Goal: Find specific page/section: Find specific page/section

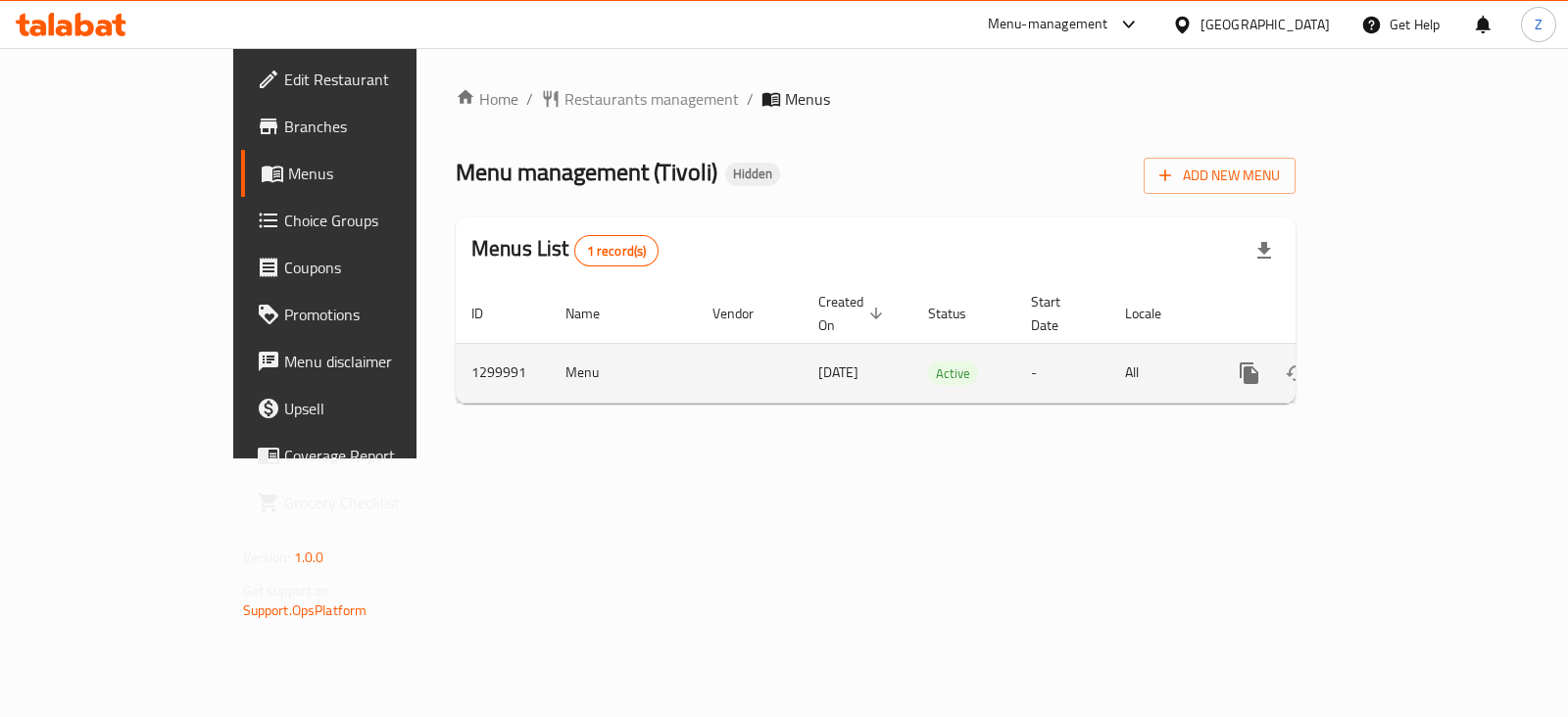
click at [1402, 362] on icon "enhanced table" at bounding box center [1390, 374] width 24 height 24
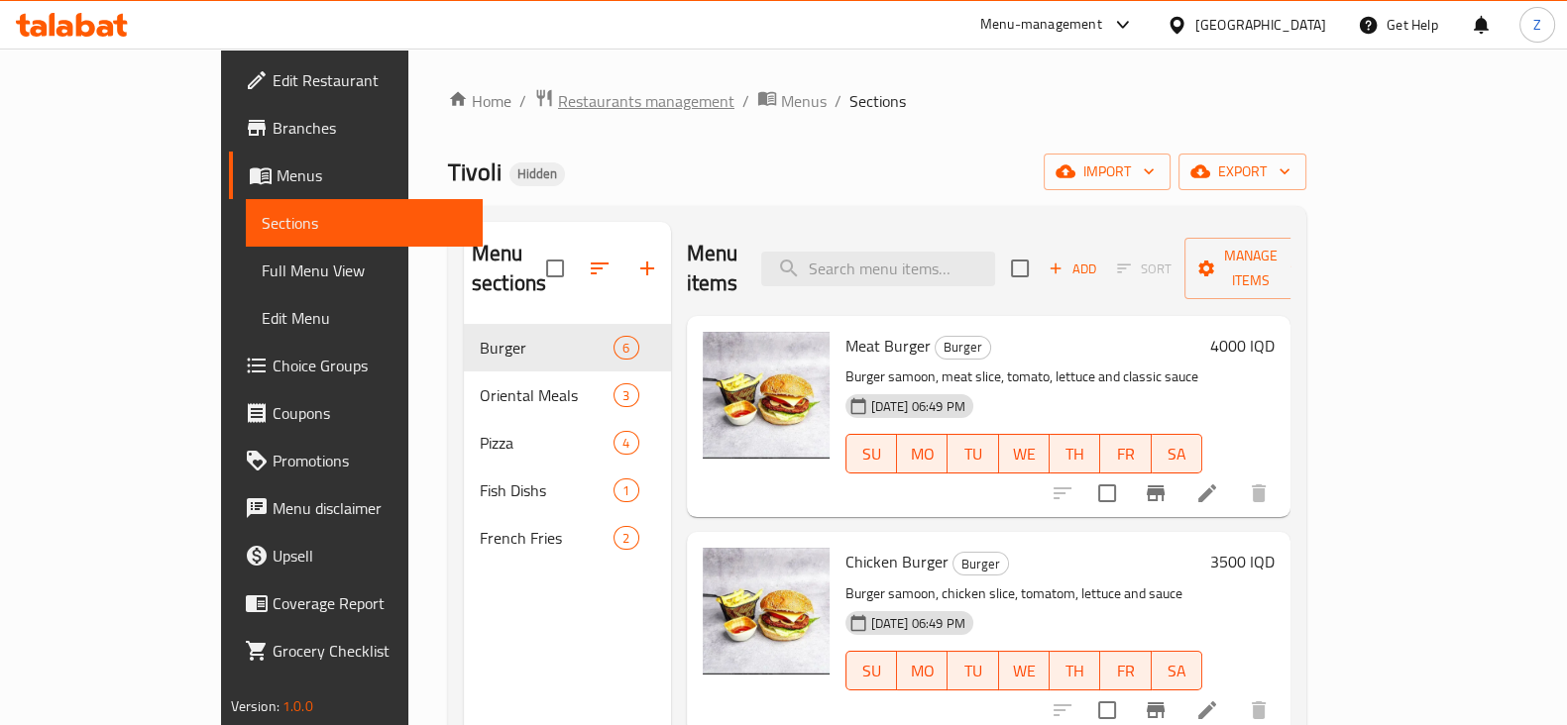
click at [558, 109] on span "Restaurants management" at bounding box center [646, 101] width 176 height 24
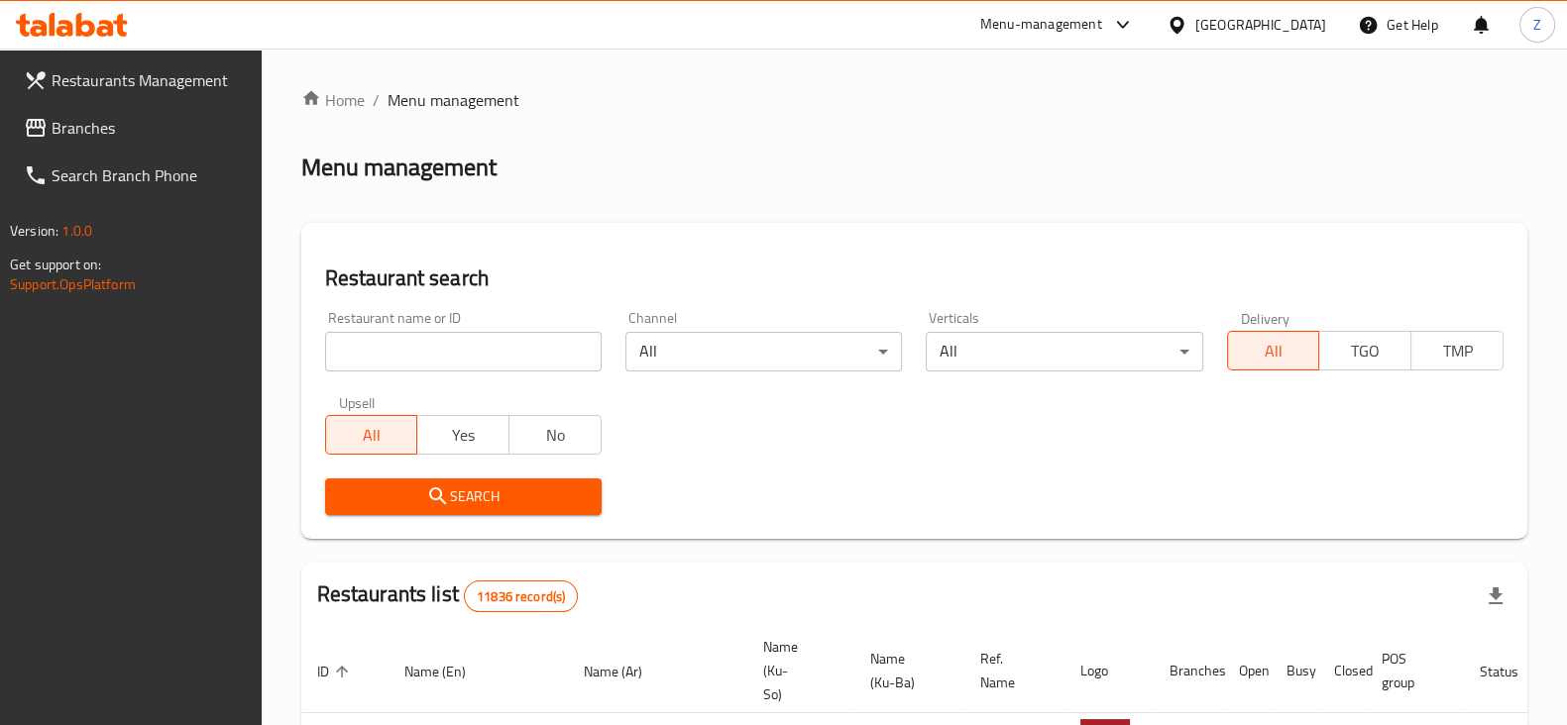
click at [526, 343] on input "search" at bounding box center [463, 352] width 277 height 40
type input "Tivoli"
click button "Search" at bounding box center [463, 497] width 277 height 37
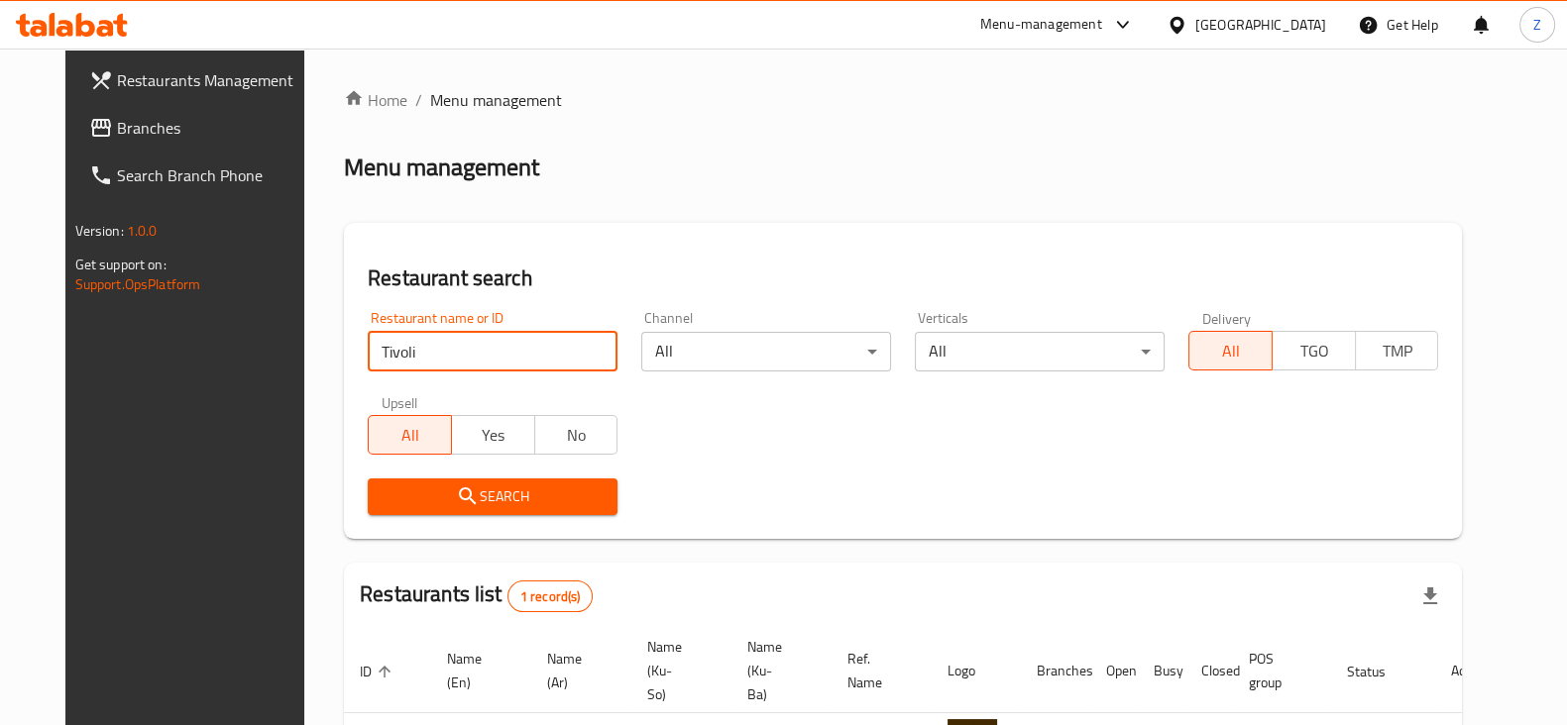
click at [60, 25] on icon at bounding box center [72, 25] width 112 height 24
